Goal: Transaction & Acquisition: Purchase product/service

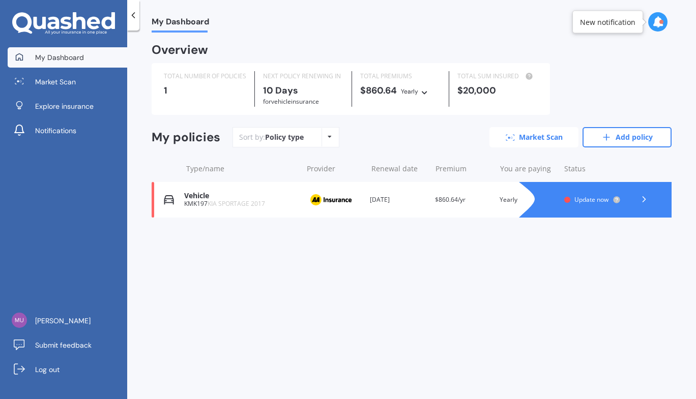
click at [538, 143] on link "Market Scan" at bounding box center [534, 137] width 89 height 20
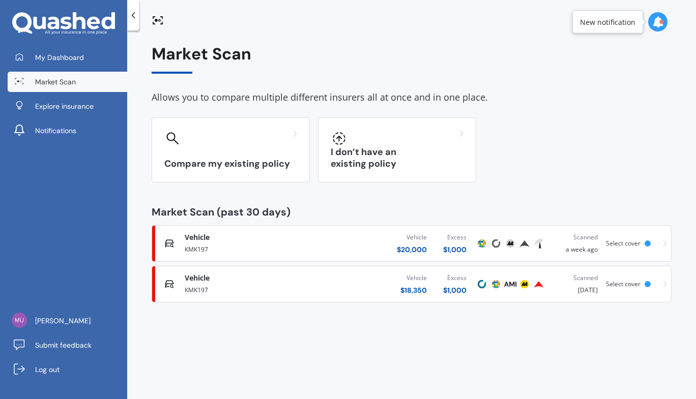
click at [646, 246] on div "Select cover" at bounding box center [630, 243] width 49 height 7
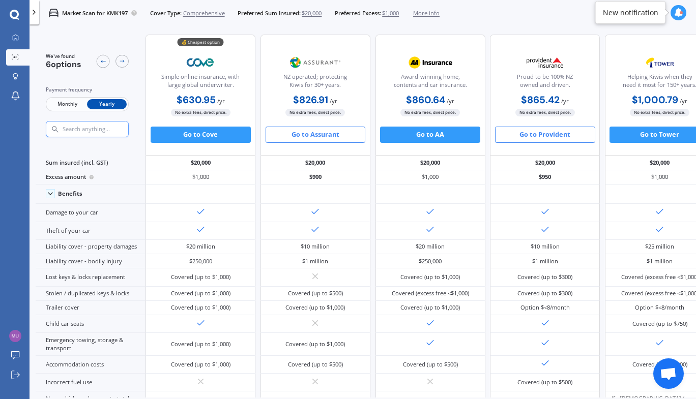
click at [554, 137] on button "Go to Provident" at bounding box center [545, 135] width 100 height 16
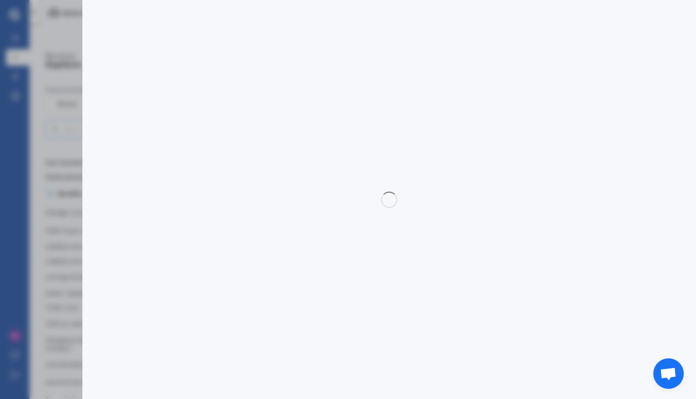
select select "full"
select select "[STREET_ADDRESS][PERSON_NAME][PERSON_NAME] 2016"
select select "KIA"
select select "SPORTAGE"
select select "NO"
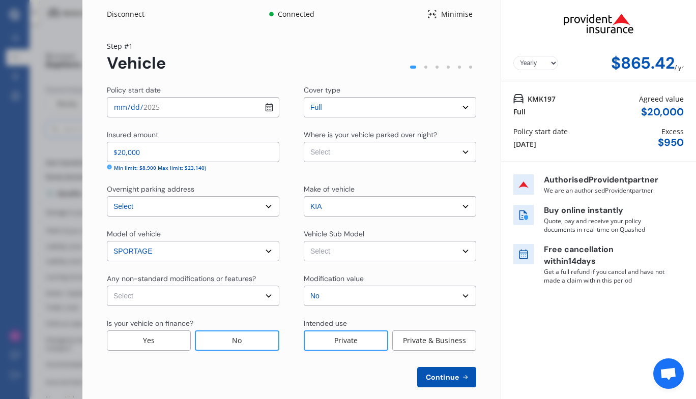
click at [268, 105] on input "[DATE]" at bounding box center [193, 107] width 173 height 20
type input "[DATE]"
click at [265, 297] on select "Select None [MEDICAL_DATA] System(NOS) Roll Cage Full Racing Harness" at bounding box center [193, 296] width 173 height 20
select select "none"
click at [107, 286] on select "Select None [MEDICAL_DATA] System(NOS) Roll Cage Full Racing Harness" at bounding box center [193, 296] width 173 height 20
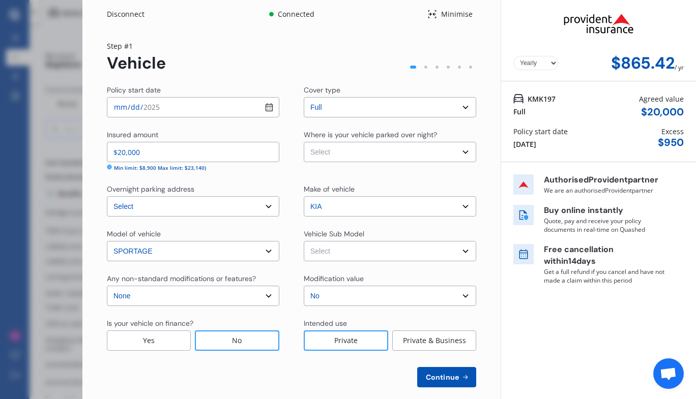
click at [222, 346] on div "No" at bounding box center [237, 341] width 84 height 20
click at [464, 152] on select "Select Garage (fully enclosed) Off Street Parking Other" at bounding box center [390, 152] width 173 height 20
select select "GARAGE"
click at [304, 142] on select "Select Garage (fully enclosed) Off Street Parking Other" at bounding box center [390, 152] width 173 height 20
click at [458, 252] on select "Select Sportage QL LTD Urban Wagon 5dr SportShift 6sp 2.0i MY16" at bounding box center [390, 251] width 173 height 20
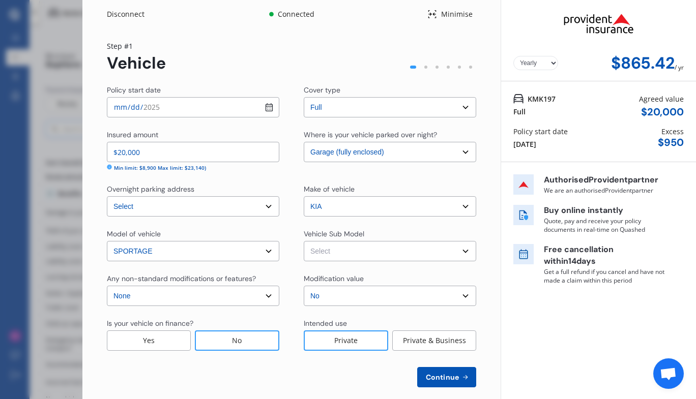
select select "NZVKIA_2017AEBH"
click at [304, 241] on select "Select Sportage QL LTD Urban Wagon 5dr SportShift 6sp 2.0i MY16" at bounding box center [390, 251] width 173 height 20
click at [461, 375] on icon at bounding box center [465, 378] width 9 height 8
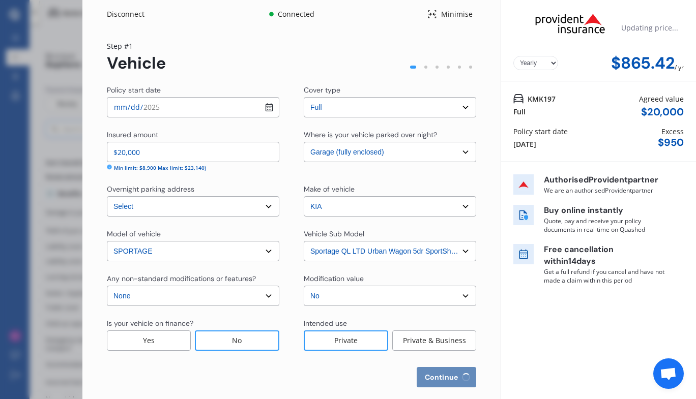
select select "22"
select select "10"
select select "1972"
select select "NZ_FULL"
select select "0"
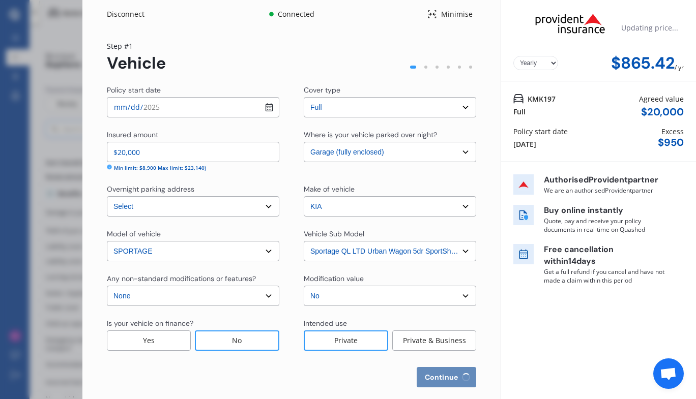
select select "25"
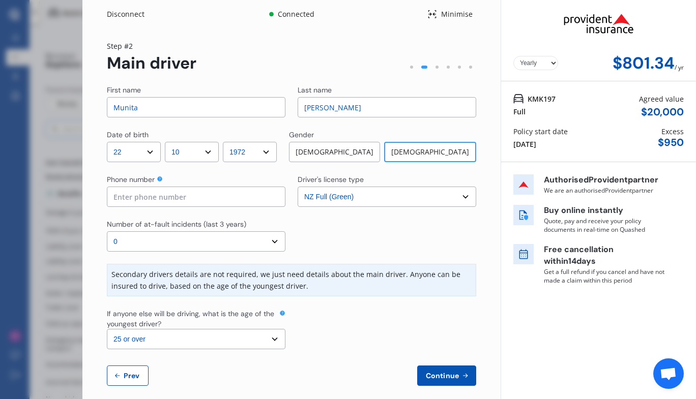
click at [202, 198] on input at bounding box center [196, 197] width 179 height 20
type input "0210304617"
click at [275, 241] on select "Select number of at-fault incidents (last 3 years) 0 1 2 3 4 5 or more" at bounding box center [196, 242] width 179 height 20
click at [107, 232] on select "Select number of at-fault incidents (last 3 years) 0 1 2 3 4 5 or more" at bounding box center [196, 242] width 179 height 20
click at [464, 196] on select "Select driver's license type NZ Full (Green) NZ Supervised (Green) NZ Restricte…" at bounding box center [387, 197] width 179 height 20
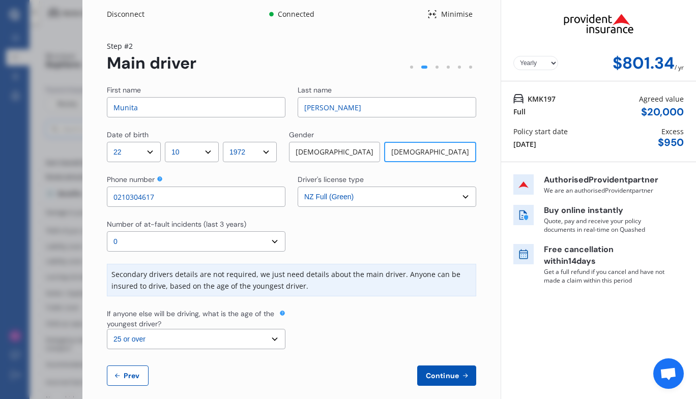
click at [298, 187] on select "Select driver's license type NZ Full (Green) NZ Supervised (Green) NZ Restricte…" at bounding box center [387, 197] width 179 height 20
click at [274, 336] on select "Select the age of the youngest driver. 16 17 18 19 20 21 22 23 24 25 or over" at bounding box center [196, 339] width 179 height 20
select select "21"
click at [107, 329] on select "Select the age of the youngest driver. 16 17 18 19 20 21 22 23 24 25 or over" at bounding box center [196, 339] width 179 height 20
click at [434, 377] on span "Continue" at bounding box center [442, 376] width 37 height 8
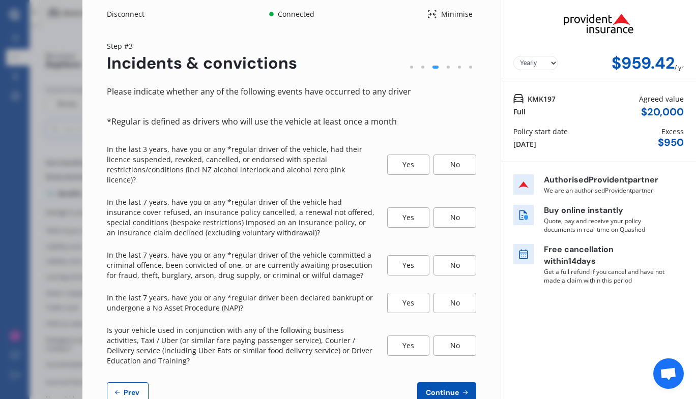
click at [452, 163] on div "No" at bounding box center [455, 165] width 43 height 20
click at [461, 208] on div "No" at bounding box center [455, 218] width 43 height 20
click at [455, 259] on div "No" at bounding box center [455, 265] width 43 height 20
click at [443, 294] on div "No" at bounding box center [455, 303] width 43 height 20
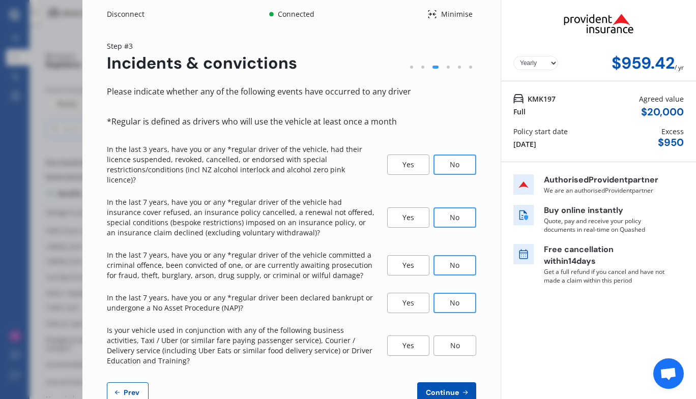
click at [448, 336] on div "No" at bounding box center [455, 346] width 43 height 20
click at [439, 387] on button "Continue" at bounding box center [446, 393] width 59 height 20
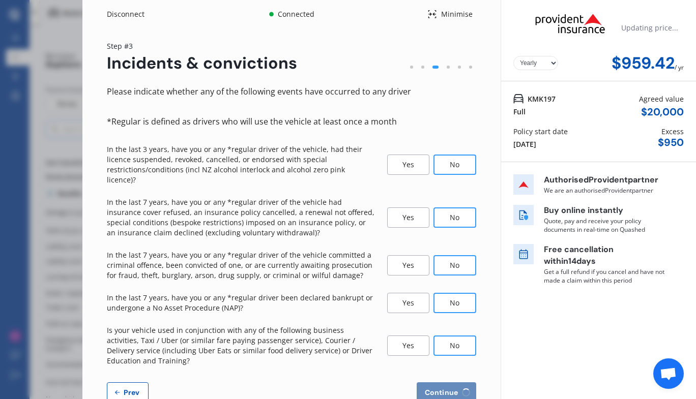
select select "450"
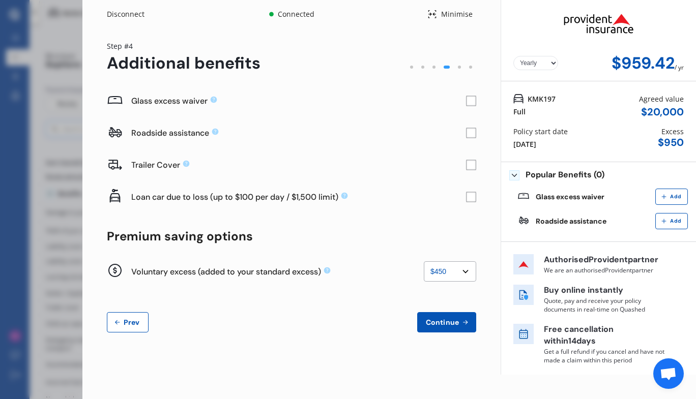
click at [473, 102] on rect at bounding box center [471, 101] width 10 height 10
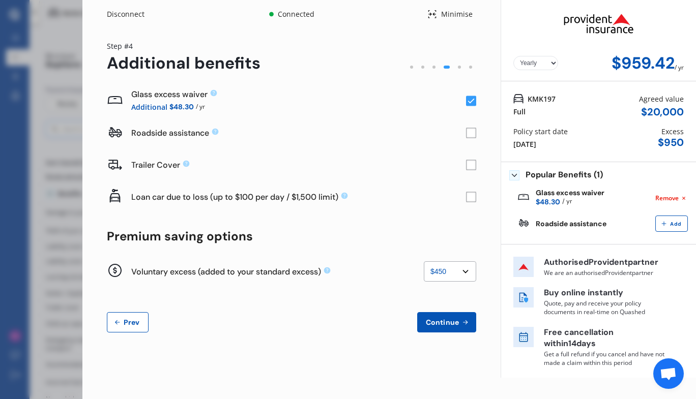
click at [474, 132] on rect at bounding box center [471, 133] width 10 height 10
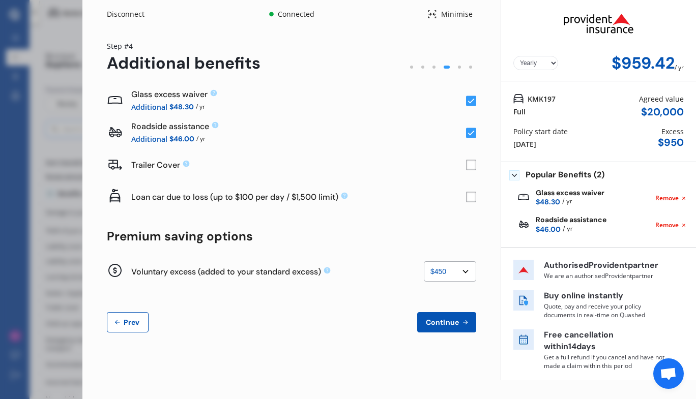
click at [473, 201] on rect at bounding box center [471, 197] width 10 height 10
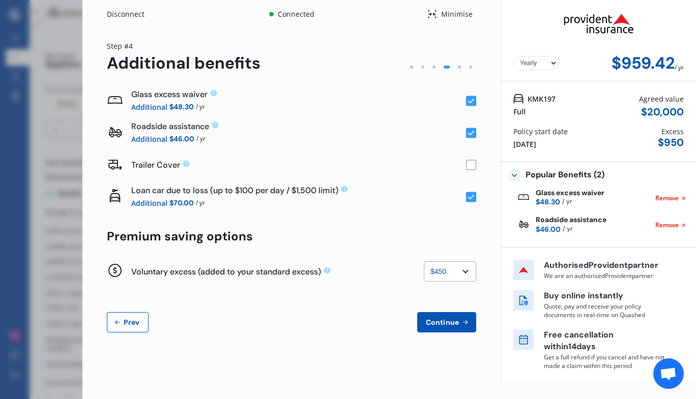
click at [441, 324] on span "Continue" at bounding box center [442, 323] width 37 height 8
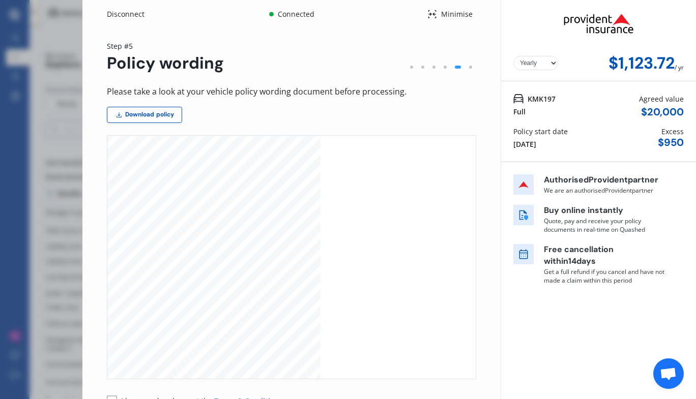
scroll to position [8235, 0]
click at [149, 122] on link "Download policy" at bounding box center [144, 115] width 75 height 16
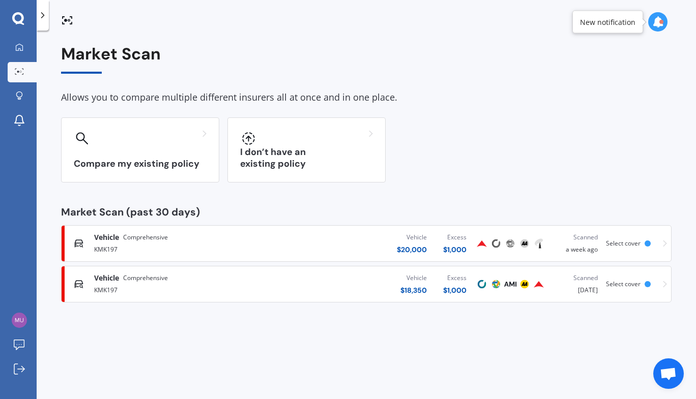
click at [625, 247] on span "Select cover" at bounding box center [623, 243] width 35 height 9
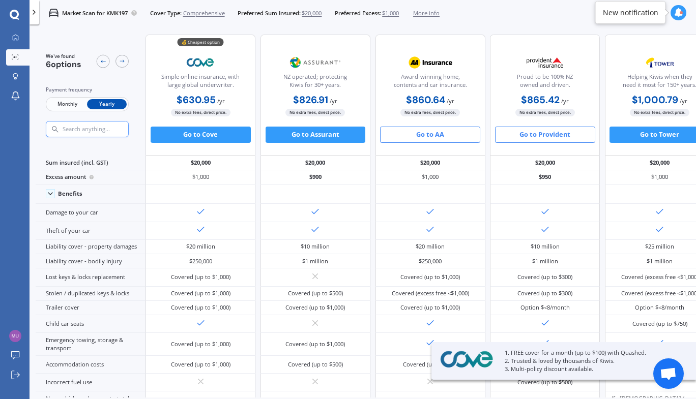
click at [421, 140] on button "Go to AA" at bounding box center [430, 135] width 100 height 16
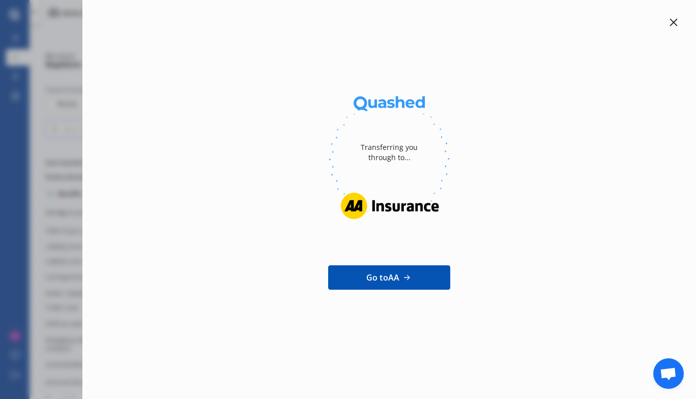
scroll to position [441, 0]
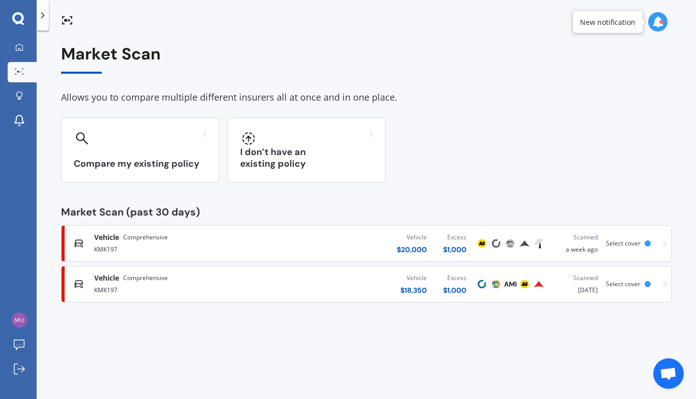
click at [414, 254] on div "$ 20,000" at bounding box center [412, 250] width 30 height 10
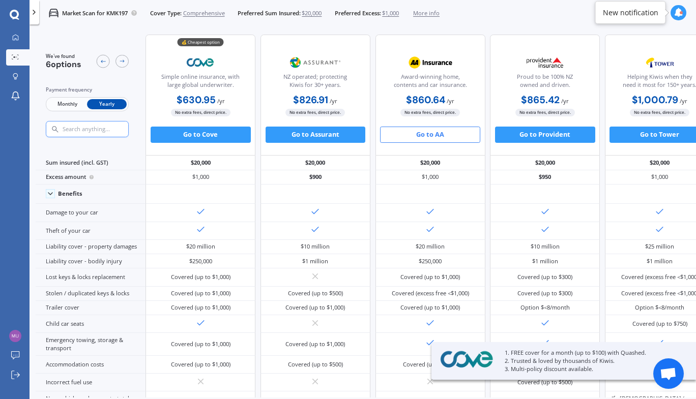
scroll to position [0, 2]
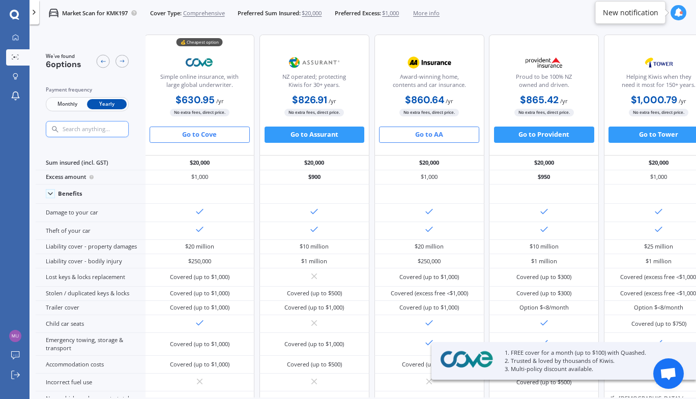
click at [201, 136] on button "Go to Cove" at bounding box center [200, 135] width 100 height 16
